Goal: Go to known website: Access a specific website the user already knows

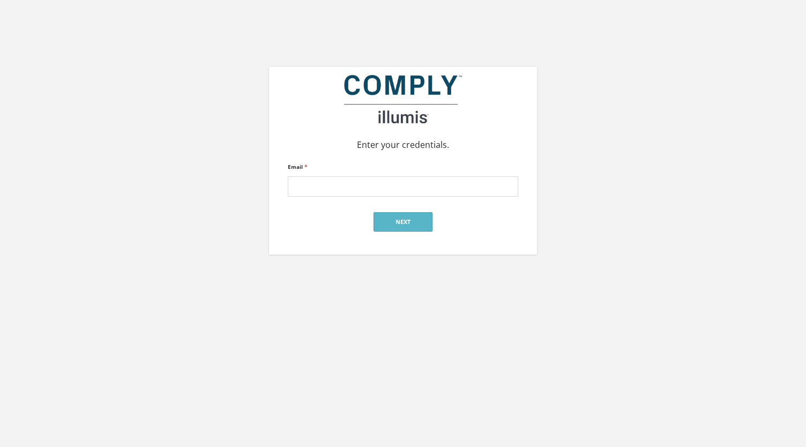
type input "alan@reger-research.com"
click at [414, 221] on button "Next" at bounding box center [403, 221] width 59 height 19
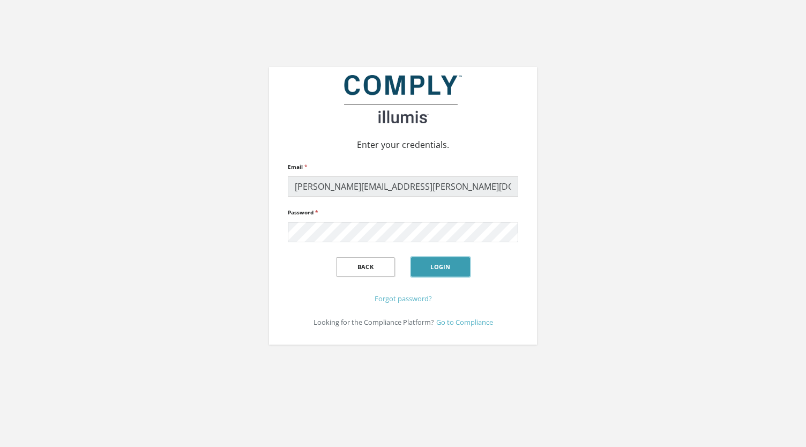
click at [435, 271] on button "Login" at bounding box center [440, 266] width 59 height 19
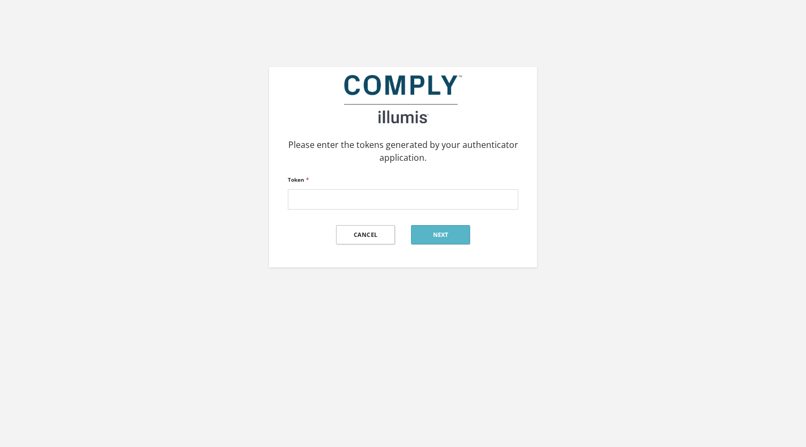
click at [680, 267] on div "Please enter the tokens generated by your authenticator application. Token * Ca…" at bounding box center [403, 213] width 806 height 426
click at [404, 193] on input "Token *" at bounding box center [403, 199] width 230 height 20
type input "620214"
click at [431, 238] on button "Next" at bounding box center [440, 234] width 59 height 19
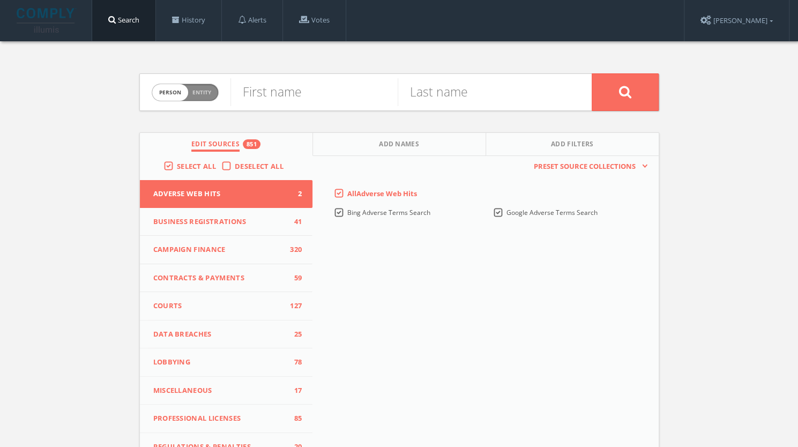
click at [708, 211] on div "Person Entity person First name Last name Edit Sources 851 Add Names Add Filter…" at bounding box center [399, 315] width 798 height 549
